Goal: Complete application form

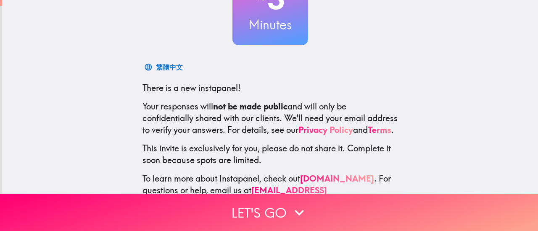
scroll to position [118, 0]
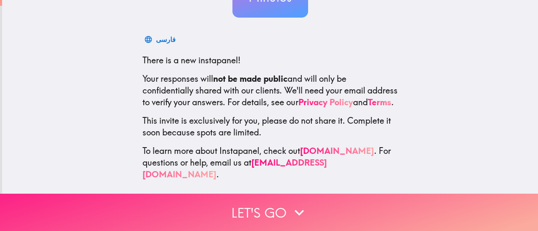
click at [284, 208] on button "Let's go" at bounding box center [269, 212] width 538 height 37
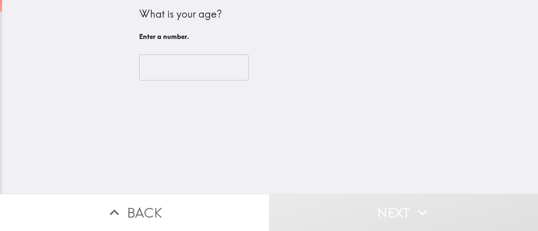
scroll to position [0, 0]
click at [163, 69] on input "number" at bounding box center [194, 68] width 110 height 26
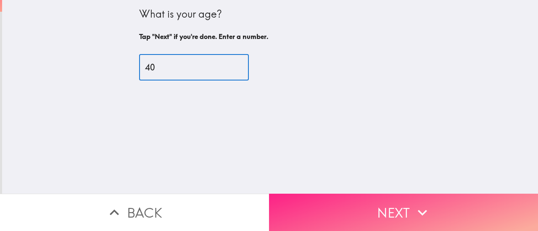
type input "40"
click at [380, 215] on button "Next" at bounding box center [403, 212] width 269 height 37
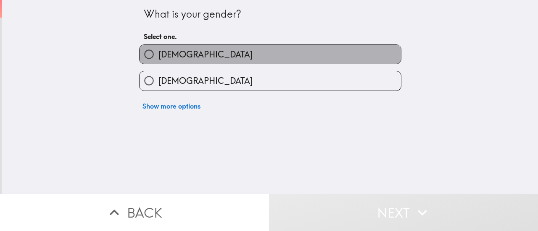
click at [179, 47] on label "[DEMOGRAPHIC_DATA]" at bounding box center [269, 54] width 261 height 19
click at [158, 47] on input "[DEMOGRAPHIC_DATA]" at bounding box center [148, 54] width 19 height 19
radio input "true"
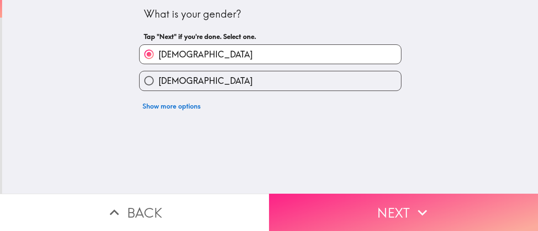
click at [377, 202] on button "Next" at bounding box center [403, 212] width 269 height 37
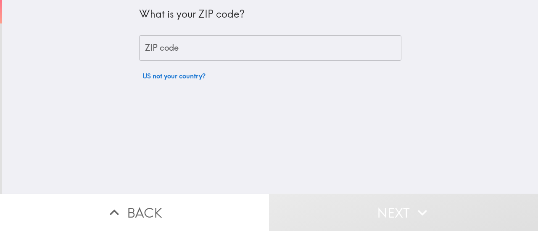
click at [178, 52] on input "ZIP code" at bounding box center [270, 48] width 262 height 26
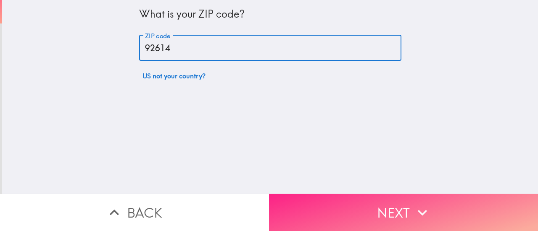
type input "92614"
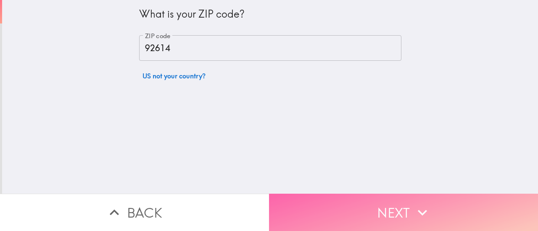
click at [359, 201] on button "Next" at bounding box center [403, 212] width 269 height 37
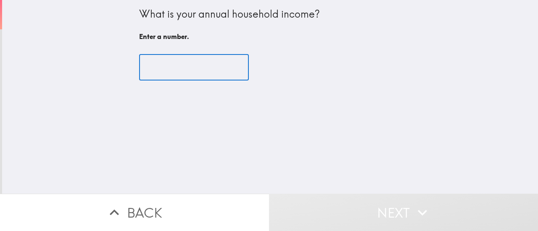
click at [177, 72] on input "number" at bounding box center [194, 68] width 110 height 26
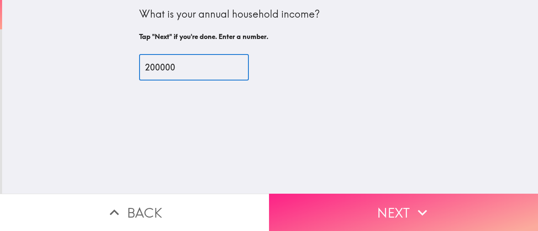
type input "200000"
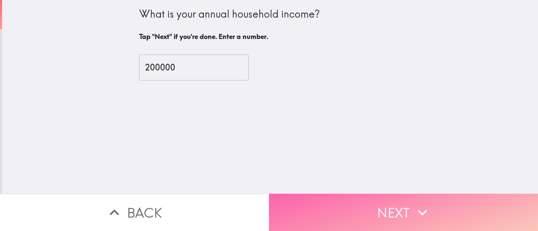
click at [377, 197] on button "Next" at bounding box center [403, 212] width 269 height 37
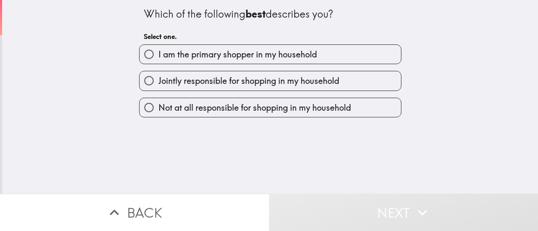
click at [218, 58] on span "I am the primary shopper in my household" at bounding box center [237, 55] width 158 height 12
click at [158, 58] on input "I am the primary shopper in my household" at bounding box center [148, 54] width 19 height 19
radio input "true"
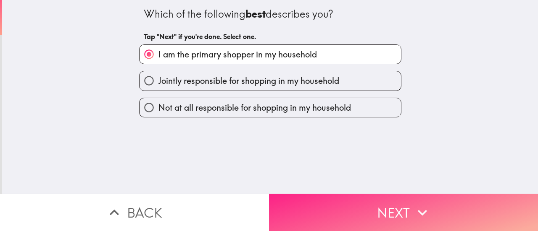
click at [334, 197] on button "Next" at bounding box center [403, 212] width 269 height 37
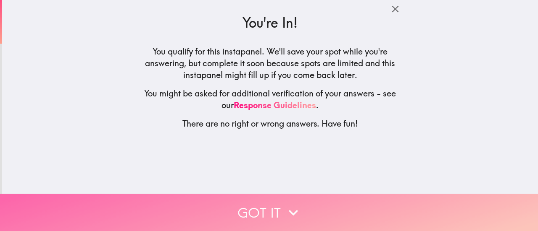
click at [270, 204] on button "Got it" at bounding box center [269, 212] width 538 height 37
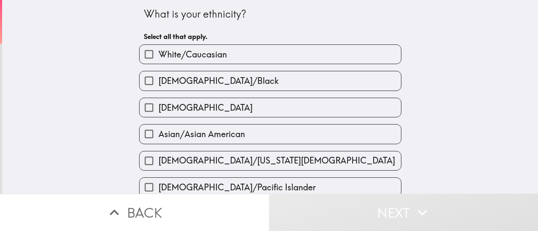
click at [206, 52] on span "White/Caucasian" at bounding box center [192, 55] width 68 height 12
click at [158, 52] on input "White/Caucasian" at bounding box center [148, 54] width 19 height 19
checkbox input "true"
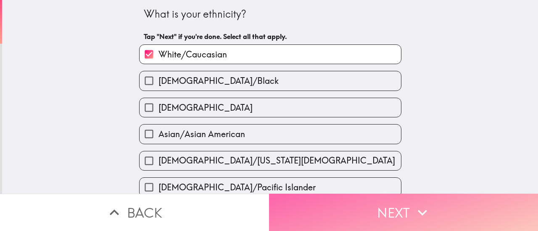
click at [321, 204] on button "Next" at bounding box center [403, 212] width 269 height 37
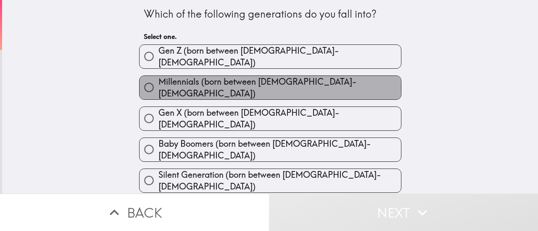
click at [216, 83] on span "Millennials (born between [DEMOGRAPHIC_DATA]-[DEMOGRAPHIC_DATA])" at bounding box center [279, 88] width 242 height 24
click at [158, 83] on input "Millennials (born between [DEMOGRAPHIC_DATA]-[DEMOGRAPHIC_DATA])" at bounding box center [148, 87] width 19 height 19
radio input "true"
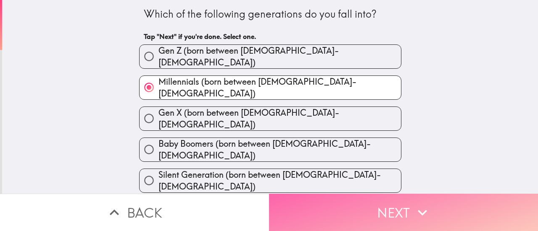
click at [349, 211] on button "Next" at bounding box center [403, 212] width 269 height 37
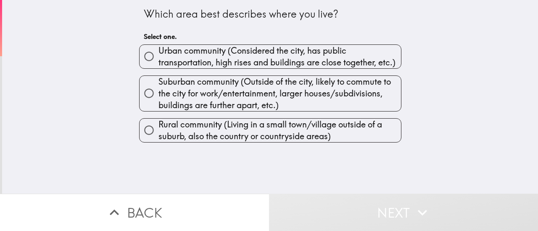
click at [197, 60] on span "Urban community (Considered the city, has public transportation, high rises and…" at bounding box center [279, 57] width 242 height 24
click at [158, 60] on input "Urban community (Considered the city, has public transportation, high rises and…" at bounding box center [148, 56] width 19 height 19
radio input "true"
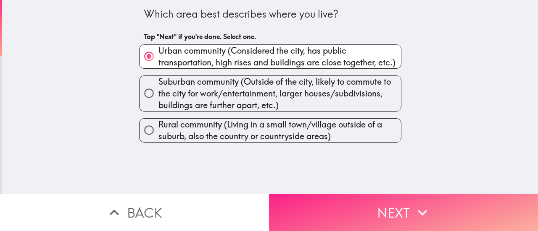
click at [354, 213] on button "Next" at bounding box center [403, 212] width 269 height 37
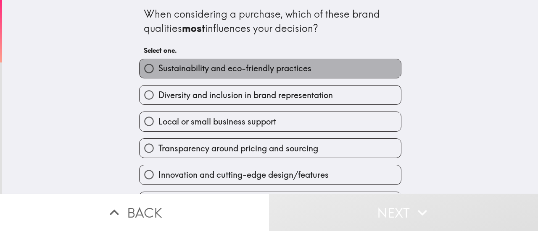
click at [234, 71] on span "Sustainability and eco-friendly practices" at bounding box center [234, 69] width 153 height 12
click at [158, 71] on input "Sustainability and eco-friendly practices" at bounding box center [148, 68] width 19 height 19
radio input "true"
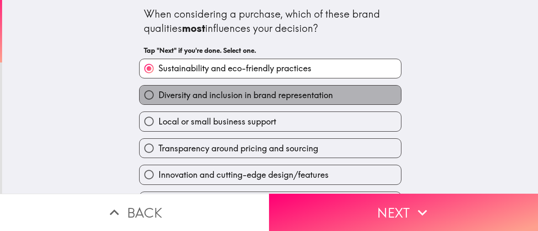
click at [229, 95] on span "Diversity and inclusion in brand representation" at bounding box center [245, 95] width 174 height 12
click at [158, 95] on input "Diversity and inclusion in brand representation" at bounding box center [148, 95] width 19 height 19
radio input "true"
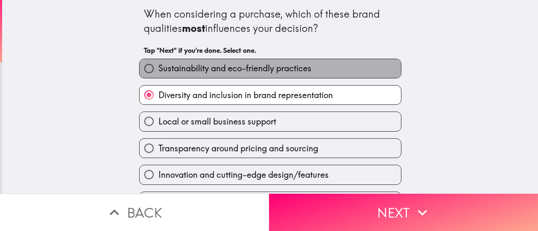
click at [233, 70] on span "Sustainability and eco-friendly practices" at bounding box center [234, 69] width 153 height 12
click at [158, 70] on input "Sustainability and eco-friendly practices" at bounding box center [148, 68] width 19 height 19
radio input "true"
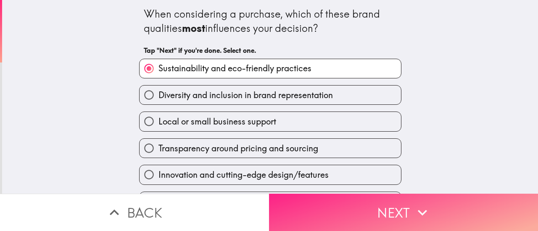
click at [370, 202] on button "Next" at bounding box center [403, 212] width 269 height 37
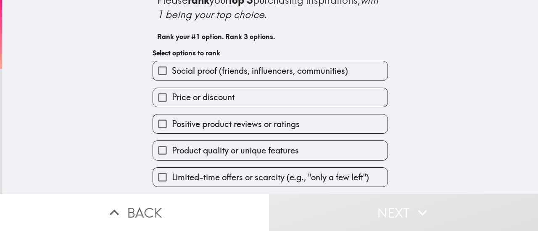
scroll to position [84, 0]
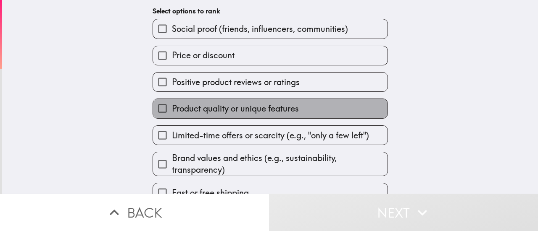
click at [256, 111] on span "Product quality or unique features" at bounding box center [235, 109] width 127 height 12
click at [172, 111] on input "Product quality or unique features" at bounding box center [162, 108] width 19 height 19
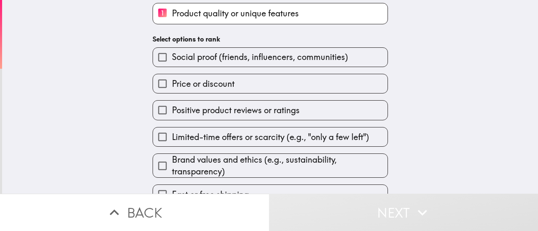
scroll to position [103, 0]
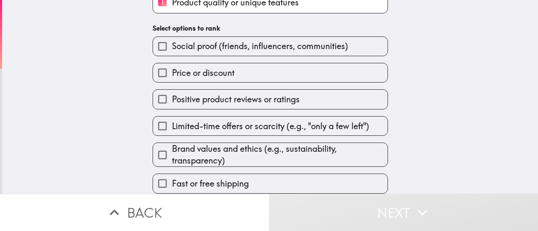
click at [228, 148] on span "Brand values and ethics (e.g., sustainability, transparency)" at bounding box center [279, 155] width 215 height 24
click at [172, 148] on input "Brand values and ethics (e.g., sustainability, transparency)" at bounding box center [162, 155] width 19 height 19
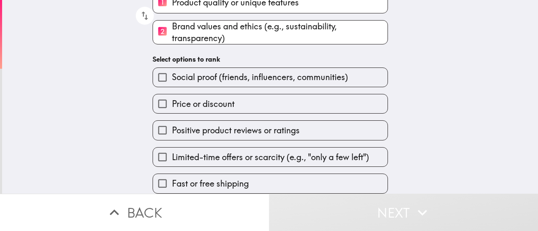
click at [216, 94] on label "Price or discount" at bounding box center [270, 103] width 234 height 19
click at [172, 94] on input "Price or discount" at bounding box center [162, 103] width 19 height 19
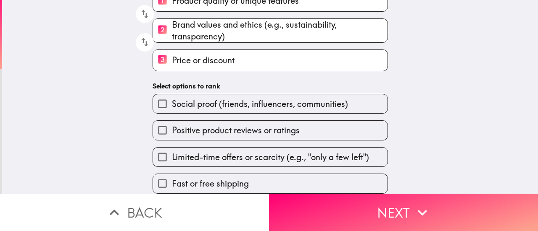
scroll to position [105, 0]
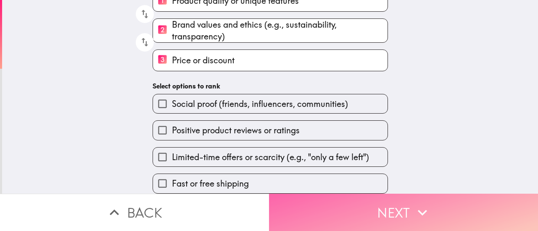
click at [413, 205] on icon "button" at bounding box center [422, 213] width 18 height 18
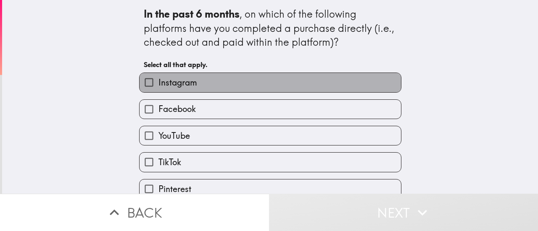
click at [220, 83] on label "Instagram" at bounding box center [269, 82] width 261 height 19
click at [158, 83] on input "Instagram" at bounding box center [148, 82] width 19 height 19
checkbox input "true"
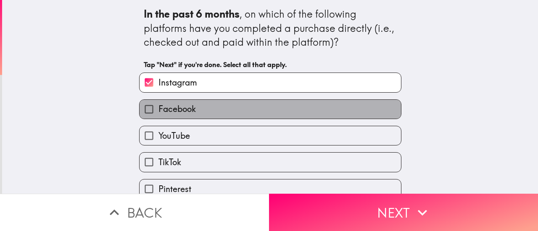
click at [207, 114] on label "Facebook" at bounding box center [269, 109] width 261 height 19
click at [158, 114] on input "Facebook" at bounding box center [148, 109] width 19 height 19
checkbox input "true"
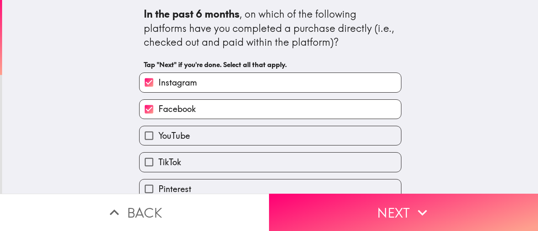
scroll to position [66, 0]
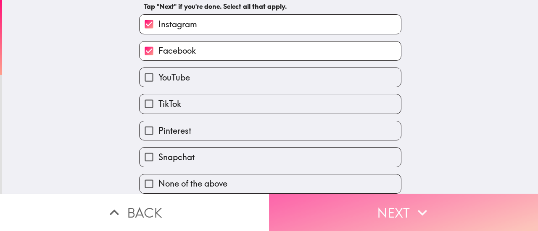
click at [400, 203] on button "Next" at bounding box center [403, 212] width 269 height 37
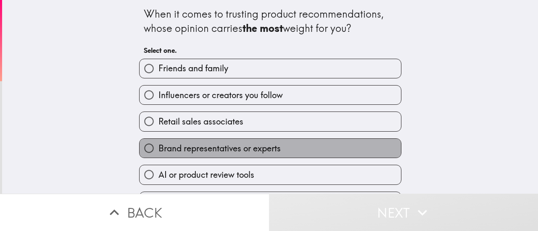
click at [200, 154] on span "Brand representatives or experts" at bounding box center [219, 149] width 122 height 12
click at [158, 154] on input "Brand representatives or experts" at bounding box center [148, 148] width 19 height 19
radio input "true"
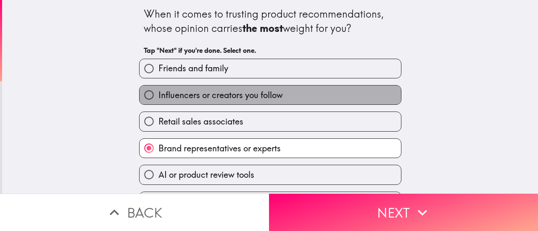
click at [213, 93] on span "Influencers or creators you follow" at bounding box center [220, 95] width 124 height 12
click at [158, 93] on input "Influencers or creators you follow" at bounding box center [148, 95] width 19 height 19
radio input "true"
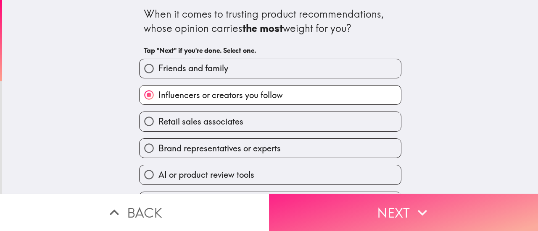
click at [362, 207] on button "Next" at bounding box center [403, 212] width 269 height 37
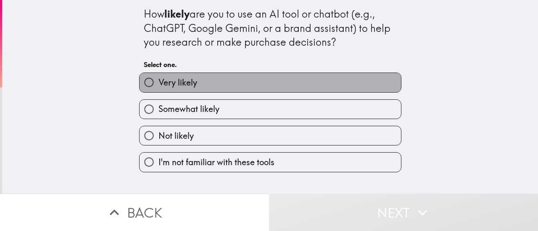
click at [196, 84] on label "Very likely" at bounding box center [269, 82] width 261 height 19
click at [158, 84] on input "Very likely" at bounding box center [148, 82] width 19 height 19
radio input "true"
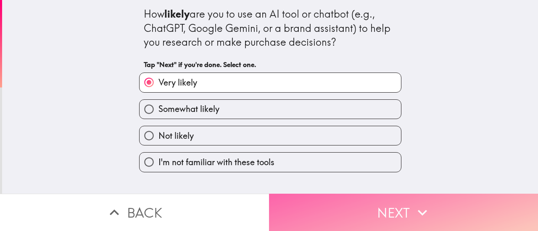
click at [375, 213] on button "Next" at bounding box center [403, 212] width 269 height 37
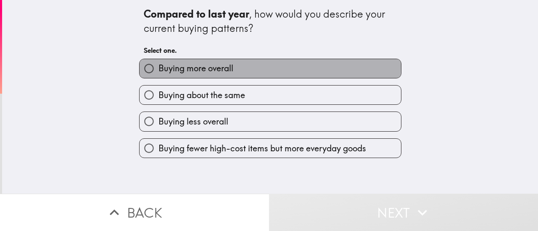
click at [199, 66] on span "Buying more overall" at bounding box center [195, 69] width 75 height 12
click at [158, 66] on input "Buying more overall" at bounding box center [148, 68] width 19 height 19
radio input "true"
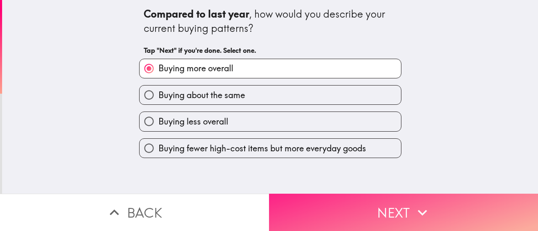
click at [352, 210] on button "Next" at bounding box center [403, 212] width 269 height 37
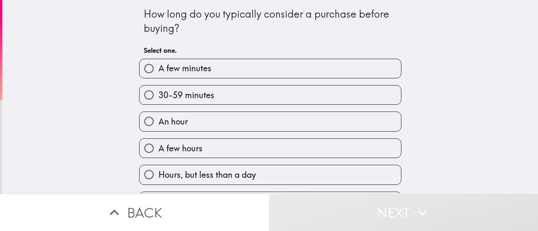
click at [197, 97] on span "30-59 minutes" at bounding box center [186, 95] width 56 height 12
click at [158, 97] on input "30-59 minutes" at bounding box center [148, 95] width 19 height 19
radio input "true"
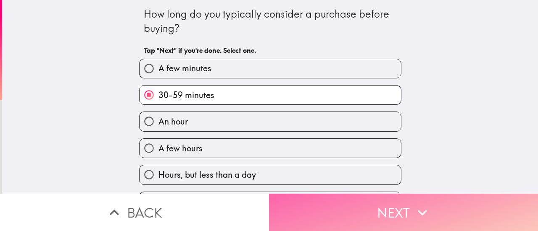
click at [367, 211] on button "Next" at bounding box center [403, 212] width 269 height 37
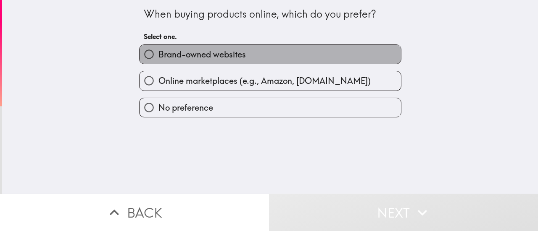
click at [196, 59] on span "Brand-owned websites" at bounding box center [201, 55] width 87 height 12
click at [158, 59] on input "Brand-owned websites" at bounding box center [148, 54] width 19 height 19
radio input "true"
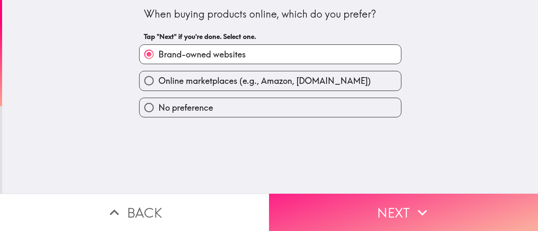
click at [338, 207] on button "Next" at bounding box center [403, 212] width 269 height 37
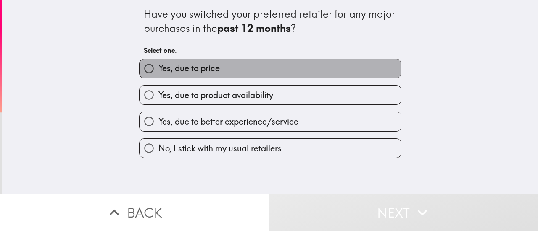
click at [212, 67] on span "Yes, due to price" at bounding box center [188, 69] width 61 height 12
click at [158, 67] on input "Yes, due to price" at bounding box center [148, 68] width 19 height 19
radio input "true"
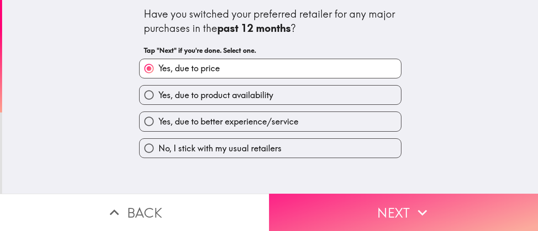
click at [399, 203] on button "Next" at bounding box center [403, 212] width 269 height 37
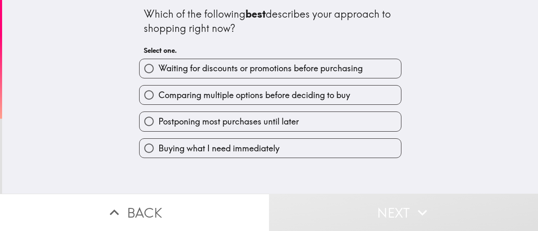
click at [207, 67] on span "Waiting for discounts or promotions before purchasing" at bounding box center [260, 69] width 204 height 12
click at [158, 67] on input "Waiting for discounts or promotions before purchasing" at bounding box center [148, 68] width 19 height 19
radio input "true"
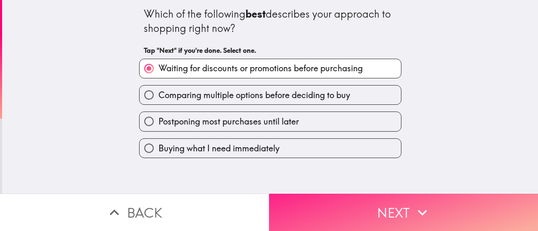
click at [373, 209] on button "Next" at bounding box center [403, 212] width 269 height 37
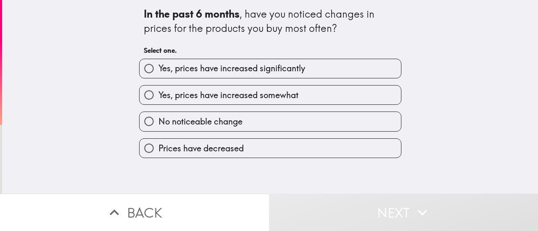
click at [201, 68] on span "Yes, prices have increased significantly" at bounding box center [231, 69] width 147 height 12
click at [158, 68] on input "Yes, prices have increased significantly" at bounding box center [148, 68] width 19 height 19
radio input "true"
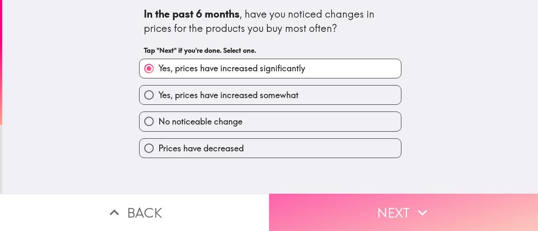
click at [327, 204] on button "Next" at bounding box center [403, 212] width 269 height 37
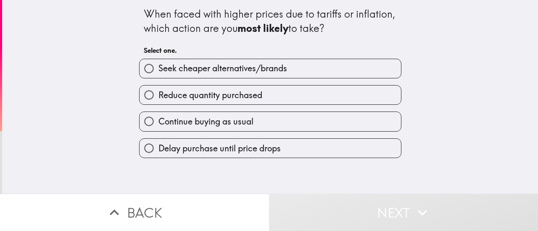
click at [236, 69] on span "Seek cheaper alternatives/brands" at bounding box center [222, 69] width 129 height 12
click at [158, 69] on input "Seek cheaper alternatives/brands" at bounding box center [148, 68] width 19 height 19
radio input "true"
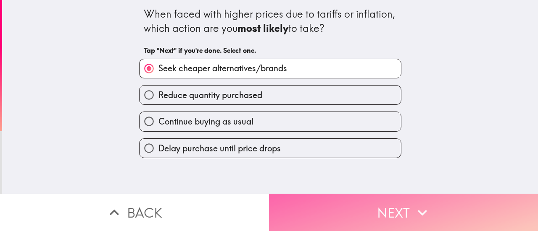
click at [361, 212] on button "Next" at bounding box center [403, 212] width 269 height 37
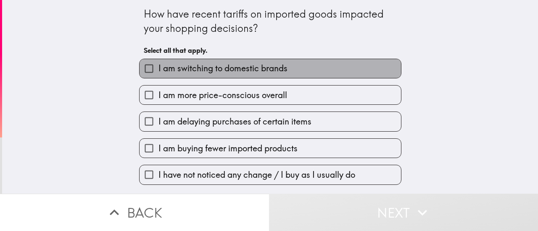
click at [257, 70] on span "I am switching to domestic brands" at bounding box center [222, 69] width 129 height 12
click at [158, 70] on input "I am switching to domestic brands" at bounding box center [148, 68] width 19 height 19
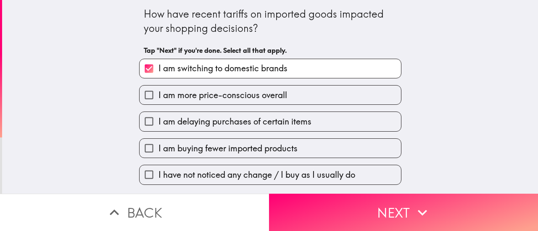
click at [255, 67] on span "I am switching to domestic brands" at bounding box center [222, 69] width 129 height 12
click at [158, 67] on input "I am switching to domestic brands" at bounding box center [148, 68] width 19 height 19
checkbox input "false"
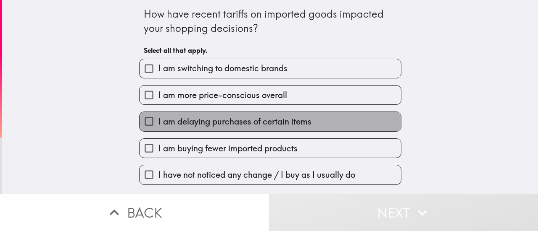
click at [238, 128] on span "I am delaying purchases of certain items" at bounding box center [234, 122] width 153 height 12
click at [158, 128] on input "I am delaying purchases of certain items" at bounding box center [148, 121] width 19 height 19
checkbox input "true"
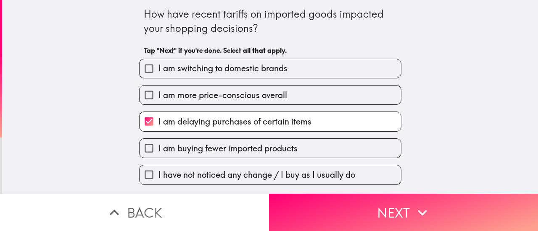
click at [239, 152] on span "I am buying fewer imported products" at bounding box center [227, 149] width 139 height 12
click at [158, 152] on input "I am buying fewer imported products" at bounding box center [148, 148] width 19 height 19
checkbox input "true"
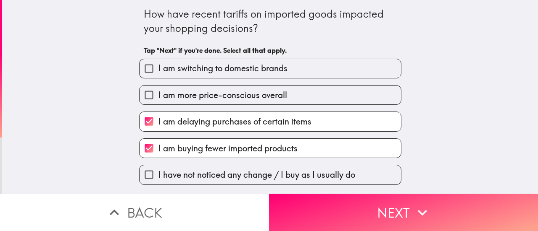
click at [236, 73] on span "I am switching to domestic brands" at bounding box center [222, 69] width 129 height 12
click at [158, 73] on input "I am switching to domestic brands" at bounding box center [148, 68] width 19 height 19
checkbox input "true"
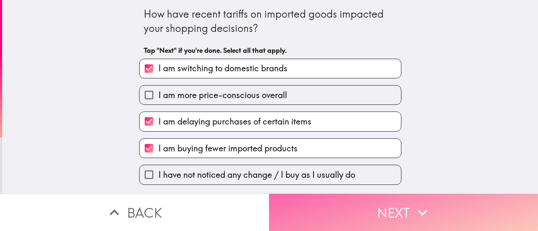
click at [391, 211] on button "Next" at bounding box center [403, 212] width 269 height 37
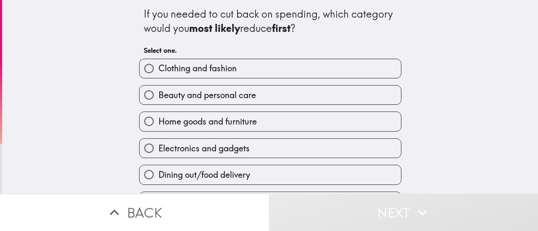
click at [197, 73] on span "Clothing and fashion" at bounding box center [197, 69] width 78 height 12
click at [158, 73] on input "Clothing and fashion" at bounding box center [148, 68] width 19 height 19
radio input "true"
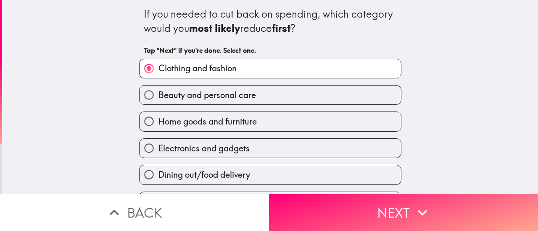
click at [246, 99] on span "Beauty and personal care" at bounding box center [206, 95] width 97 height 12
click at [158, 99] on input "Beauty and personal care" at bounding box center [148, 95] width 19 height 19
radio input "true"
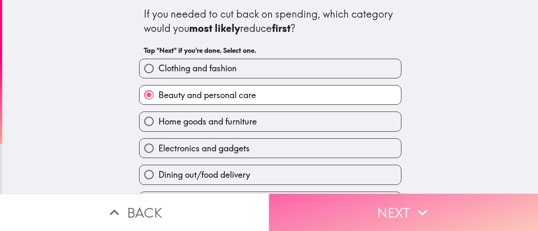
click at [363, 214] on button "Next" at bounding box center [403, 212] width 269 height 37
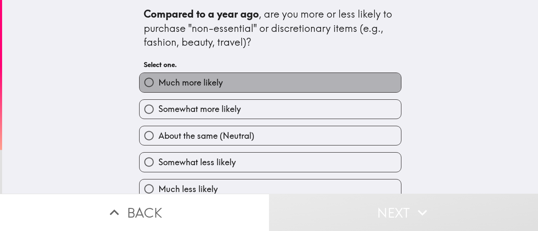
click at [241, 90] on label "Much more likely" at bounding box center [269, 82] width 261 height 19
click at [158, 90] on input "Much more likely" at bounding box center [148, 82] width 19 height 19
radio input "true"
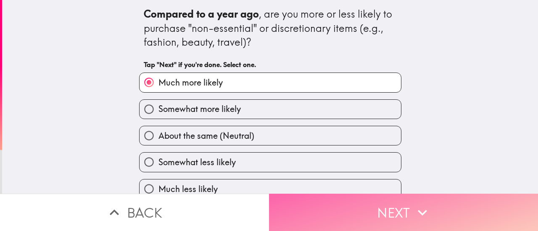
click at [375, 214] on button "Next" at bounding box center [403, 212] width 269 height 37
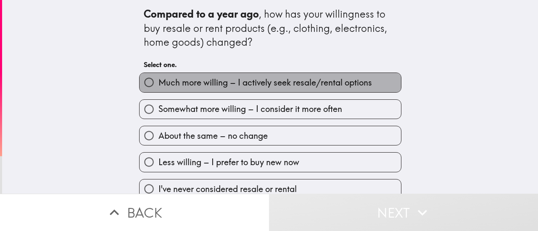
click at [249, 85] on span "Much more willing – I actively seek resale/rental options" at bounding box center [264, 83] width 213 height 12
click at [158, 85] on input "Much more willing – I actively seek resale/rental options" at bounding box center [148, 82] width 19 height 19
radio input "true"
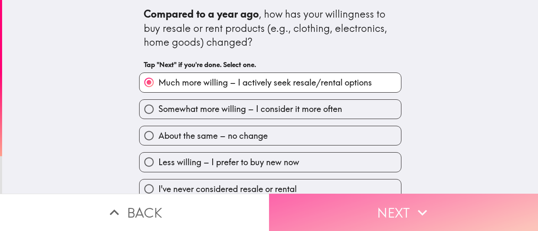
click at [344, 210] on button "Next" at bounding box center [403, 212] width 269 height 37
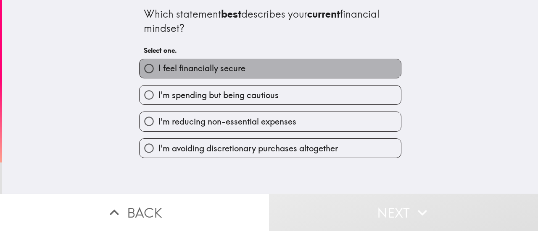
click at [246, 74] on label "I feel financially secure" at bounding box center [269, 68] width 261 height 19
click at [158, 74] on input "I feel financially secure" at bounding box center [148, 68] width 19 height 19
radio input "true"
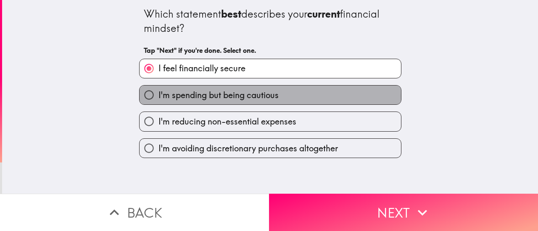
click at [239, 97] on span "I'm spending but being cautious" at bounding box center [218, 95] width 120 height 12
click at [158, 97] on input "I'm spending but being cautious" at bounding box center [148, 95] width 19 height 19
radio input "true"
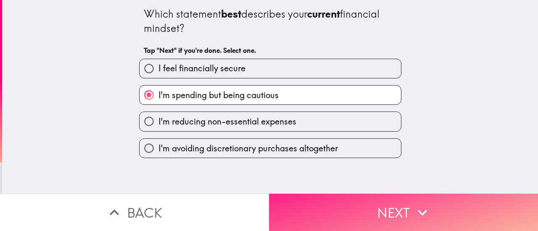
click at [379, 202] on button "Next" at bounding box center [403, 212] width 269 height 37
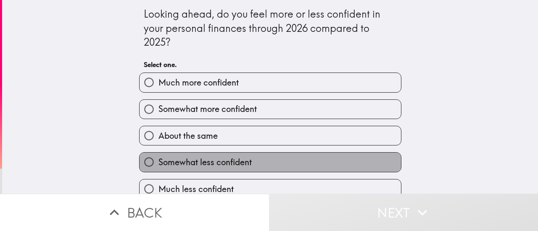
click at [188, 165] on span "Somewhat less confident" at bounding box center [204, 163] width 93 height 12
click at [158, 165] on input "Somewhat less confident" at bounding box center [148, 162] width 19 height 19
radio input "true"
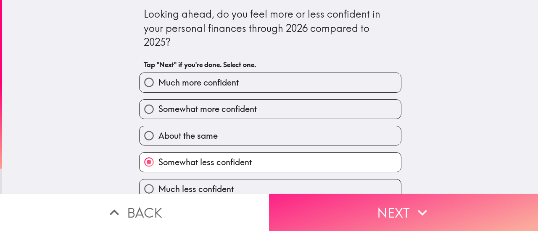
click at [364, 211] on button "Next" at bounding box center [403, 212] width 269 height 37
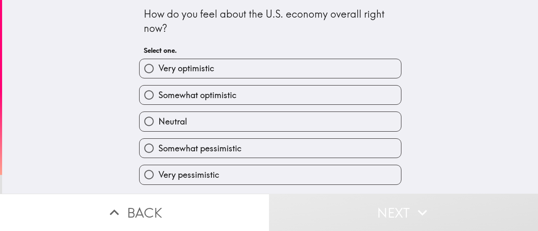
click at [177, 178] on span "Very pessimistic" at bounding box center [188, 175] width 61 height 12
click at [158, 178] on input "Very pessimistic" at bounding box center [148, 174] width 19 height 19
radio input "true"
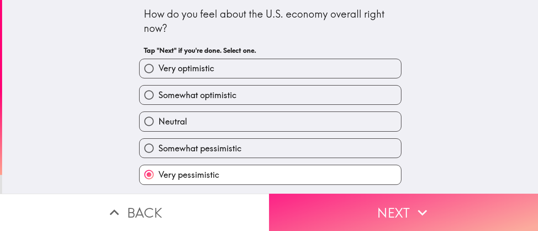
click at [357, 210] on button "Next" at bounding box center [403, 212] width 269 height 37
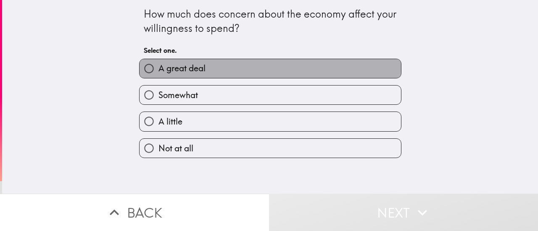
click at [204, 68] on label "A great deal" at bounding box center [269, 68] width 261 height 19
click at [158, 68] on input "A great deal" at bounding box center [148, 68] width 19 height 19
radio input "true"
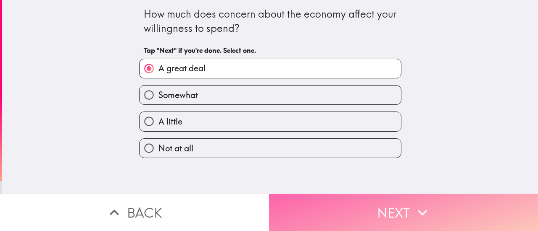
click at [403, 200] on button "Next" at bounding box center [403, 212] width 269 height 37
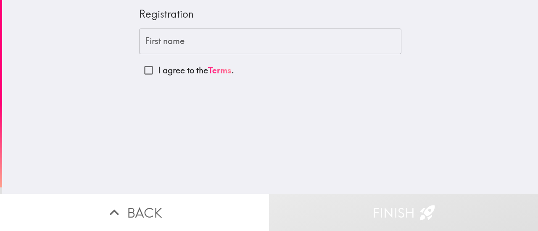
click at [231, 41] on input "First name" at bounding box center [270, 42] width 262 height 26
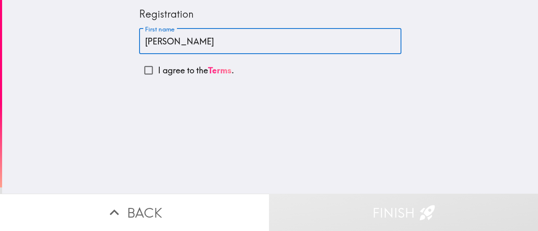
type input "[PERSON_NAME]"
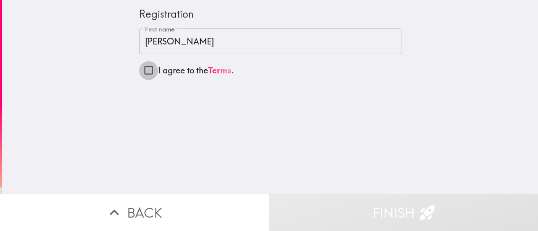
click at [141, 72] on input "I agree to the Terms ." at bounding box center [148, 70] width 19 height 19
checkbox input "true"
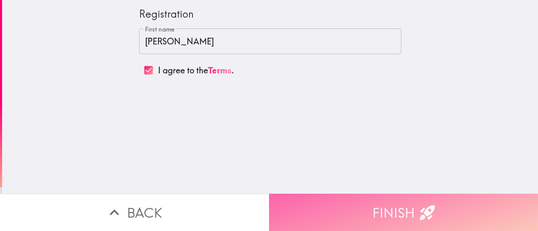
click at [369, 198] on button "Finish" at bounding box center [403, 212] width 269 height 37
